Goal: Task Accomplishment & Management: Manage account settings

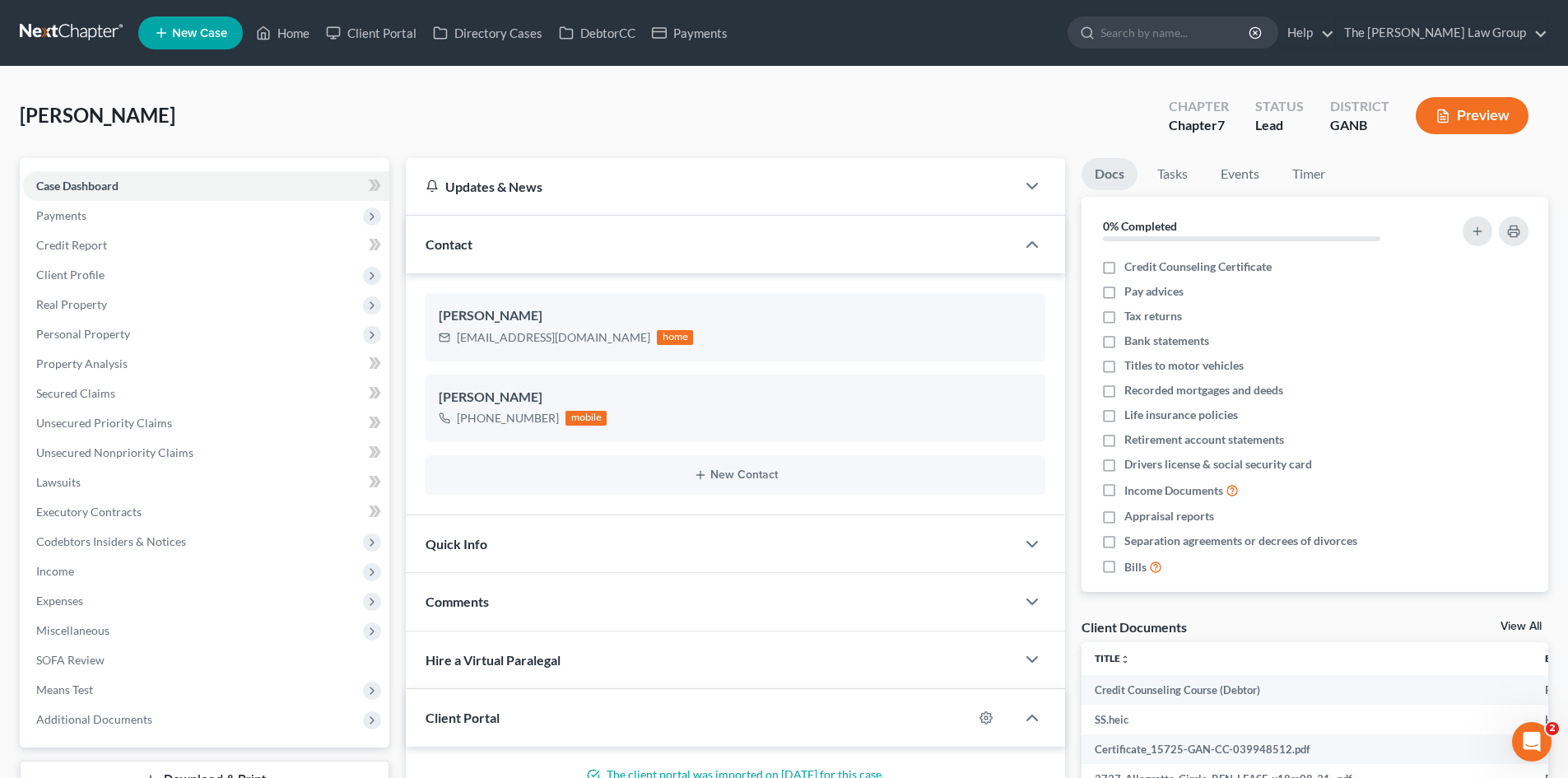
click at [947, 119] on div "[PERSON_NAME] Upgraded Chapter Chapter 7 Status Lead District GANB Preview" at bounding box center [784, 122] width 1529 height 71
click at [985, 91] on div "[PERSON_NAME] Upgraded Chapter Chapter 7 Status Lead District GANB Preview" at bounding box center [784, 122] width 1529 height 71
click at [435, 100] on div "[PERSON_NAME] Upgraded Chapter Chapter 7 Status Lead District GANB Preview" at bounding box center [784, 122] width 1529 height 71
click at [614, 136] on div "[PERSON_NAME] Upgraded Chapter Chapter 7 Status Lead District GANB Preview" at bounding box center [784, 122] width 1529 height 71
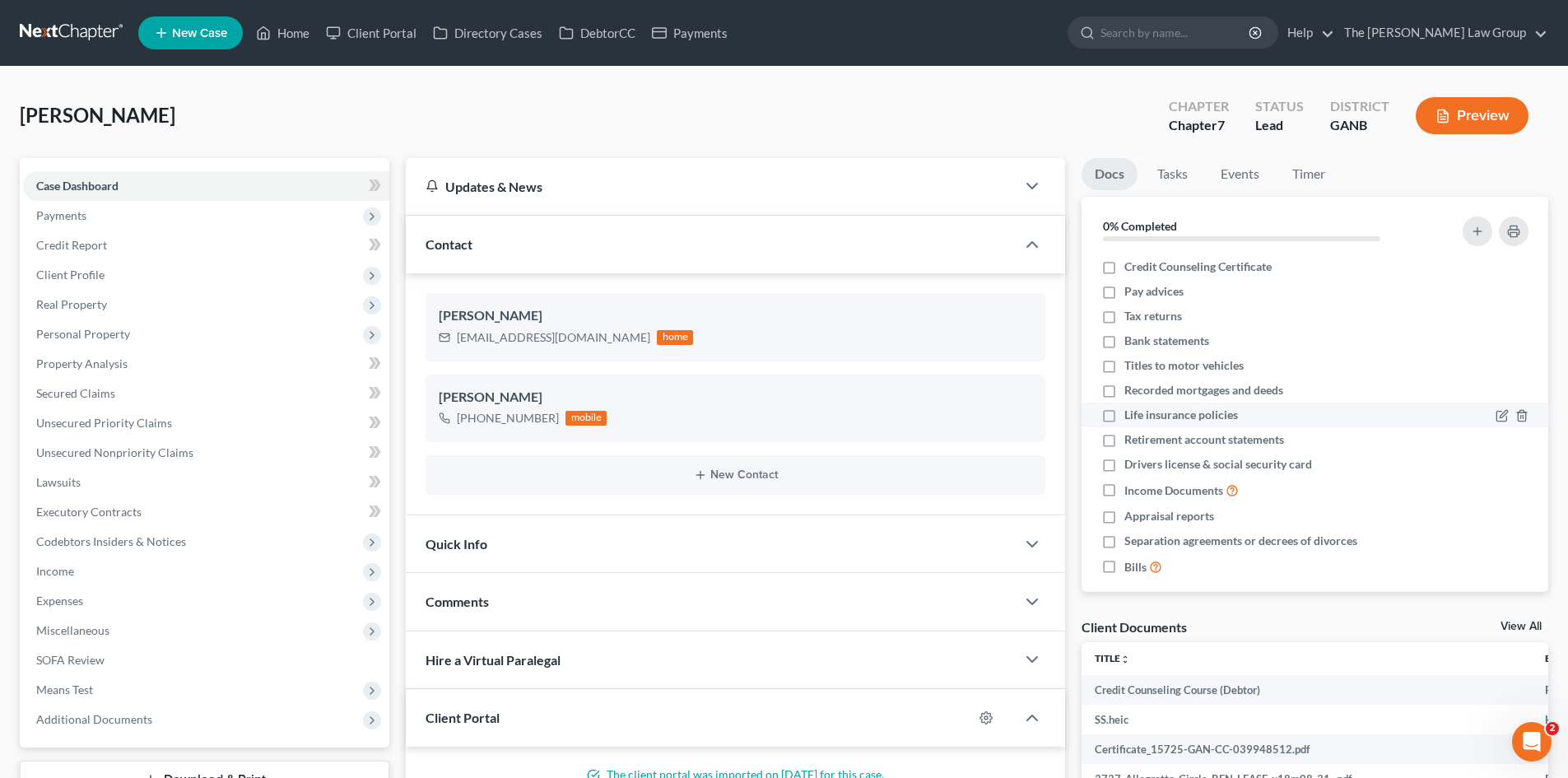
drag, startPoint x: 1359, startPoint y: 367, endPoint x: 1321, endPoint y: 402, distance: 51.7
click at [1326, 397] on ul "Credit Counseling Certificate Pay advices Tax returns Bank statements Titles to…" at bounding box center [1315, 417] width 440 height 326
click at [929, 138] on div "[PERSON_NAME] Upgraded Chapter Chapter 7 Status Lead District GANB Preview" at bounding box center [784, 122] width 1529 height 71
click at [1402, 148] on div "[PERSON_NAME] Upgraded Chapter Chapter 7 Status Lead District GANB Preview" at bounding box center [784, 122] width 1529 height 71
